Goal: Complete application form

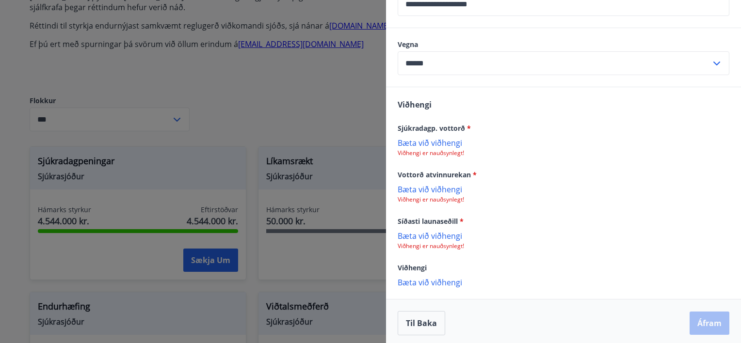
scroll to position [639, 0]
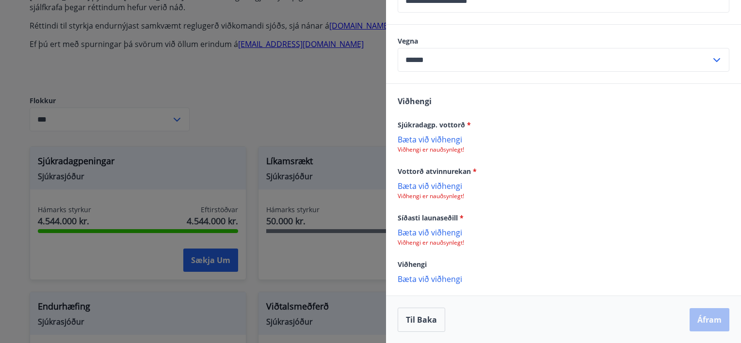
click at [425, 186] on p "Bæta við viðhengi" at bounding box center [564, 186] width 332 height 10
click at [421, 136] on p "Bæta við viðhengi" at bounding box center [564, 139] width 332 height 10
click at [433, 187] on p "Bæta við viðhengi" at bounding box center [564, 186] width 332 height 10
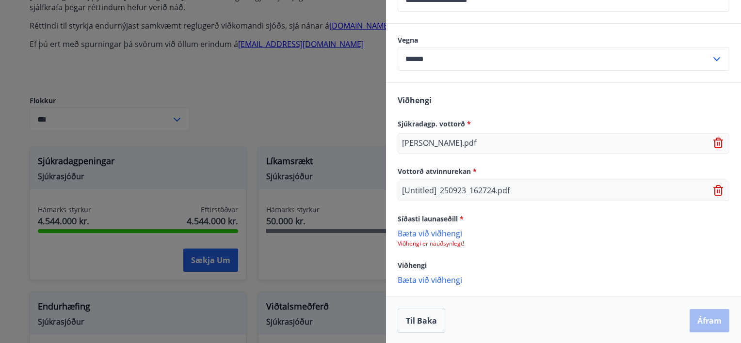
scroll to position [641, 0]
click at [431, 229] on p "Bæta við viðhengi" at bounding box center [564, 233] width 332 height 10
click at [427, 236] on p "PDF03100.PDF" at bounding box center [428, 238] width 53 height 12
click at [714, 237] on icon at bounding box center [719, 237] width 10 height 11
click at [428, 230] on p "Bæta við viðhengi" at bounding box center [564, 233] width 332 height 10
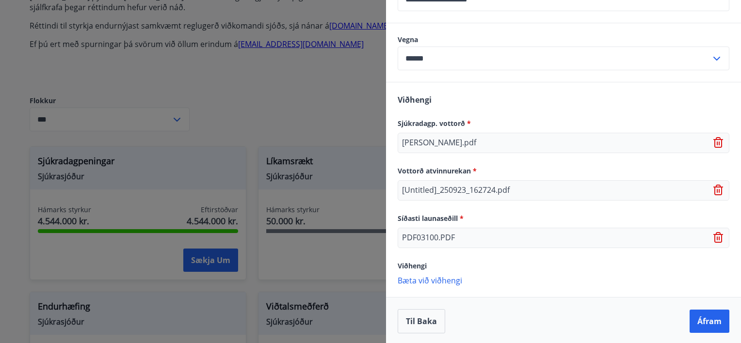
scroll to position [642, 0]
click at [452, 278] on p "Bæta við viðhengi" at bounding box center [564, 280] width 332 height 10
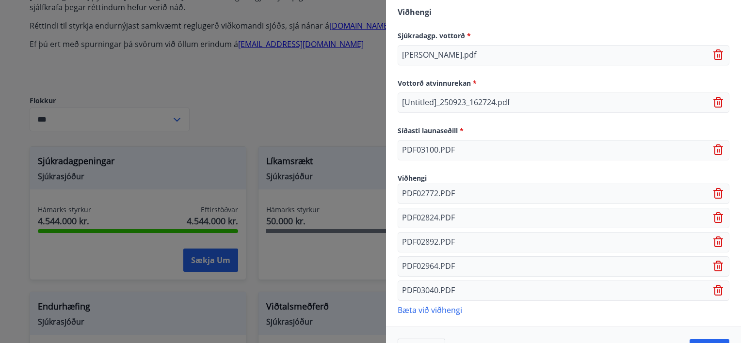
scroll to position [758, 0]
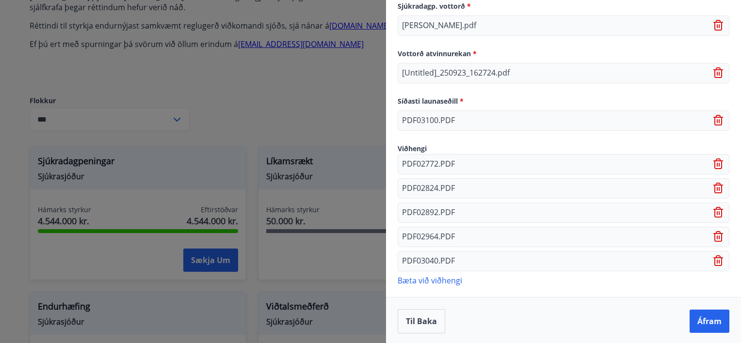
click at [432, 277] on p "Bæta við viðhengi" at bounding box center [564, 281] width 332 height 10
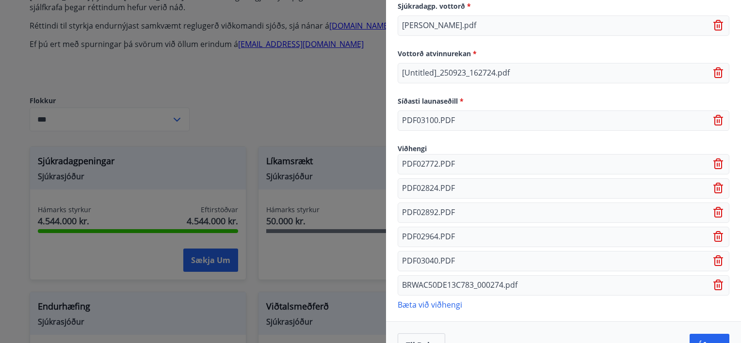
scroll to position [782, 0]
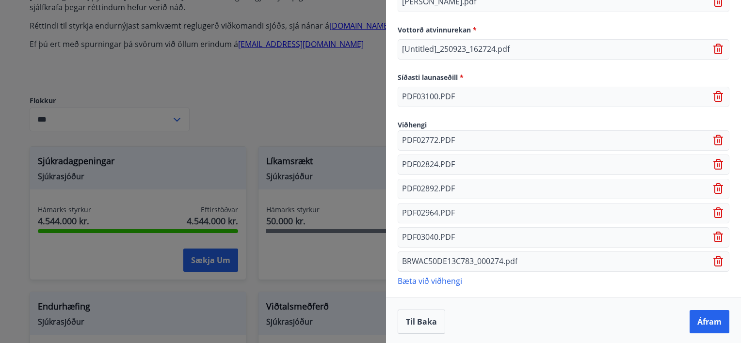
click at [438, 281] on p "Bæta við viðhengi" at bounding box center [564, 281] width 332 height 10
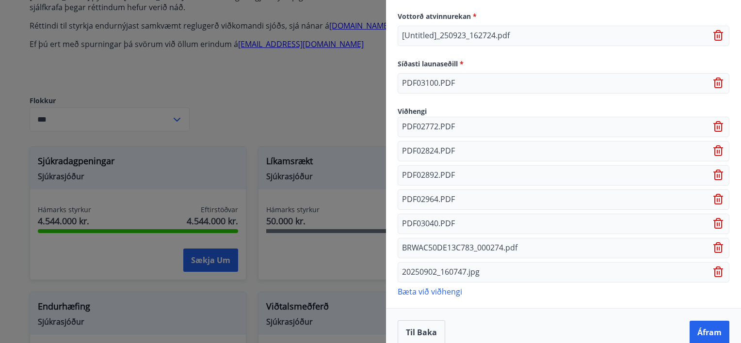
scroll to position [806, 0]
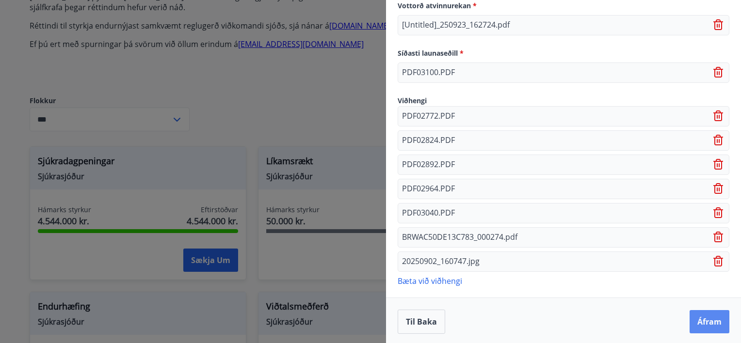
click at [690, 315] on button "Áfram" at bounding box center [710, 321] width 40 height 23
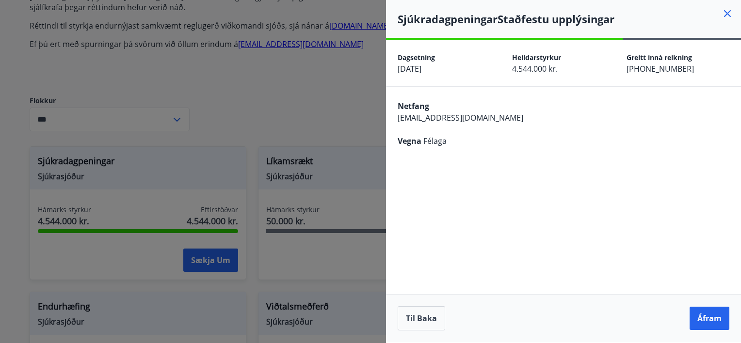
scroll to position [0, 0]
click at [702, 314] on button "Áfram" at bounding box center [710, 318] width 40 height 23
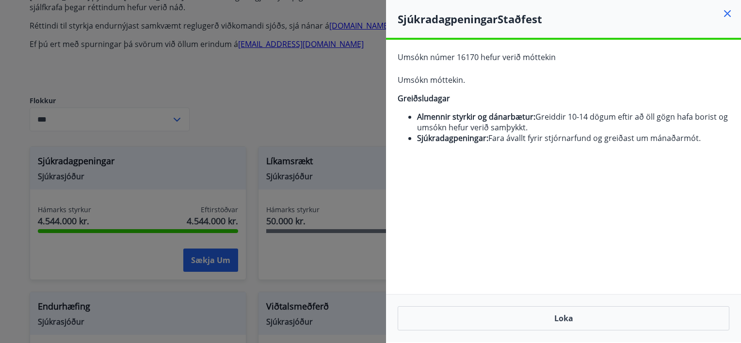
click at [725, 12] on icon at bounding box center [728, 14] width 12 height 12
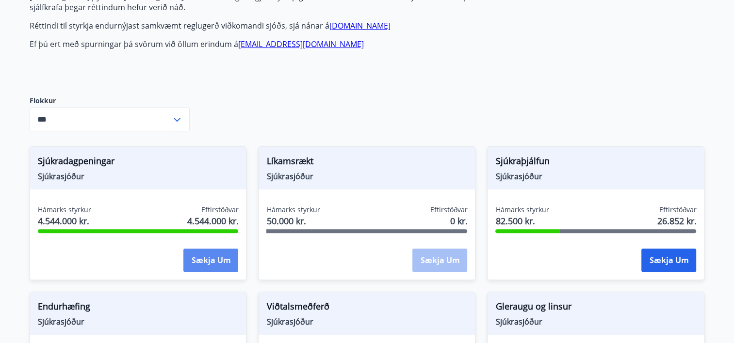
click at [204, 264] on button "Sækja um" at bounding box center [210, 260] width 55 height 23
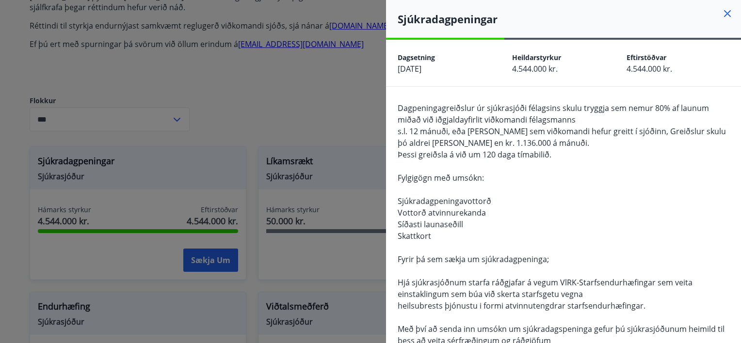
click at [722, 15] on icon at bounding box center [728, 14] width 12 height 12
